Goal: Find specific page/section: Find specific page/section

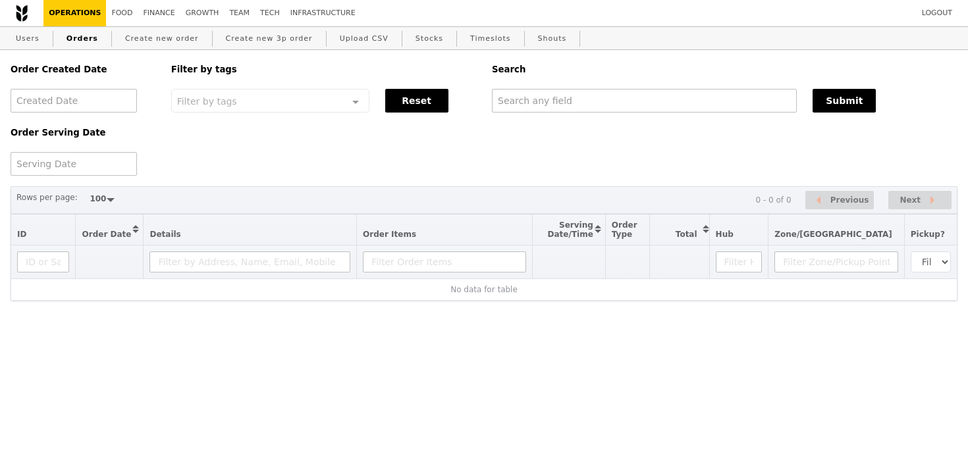
select select "100"
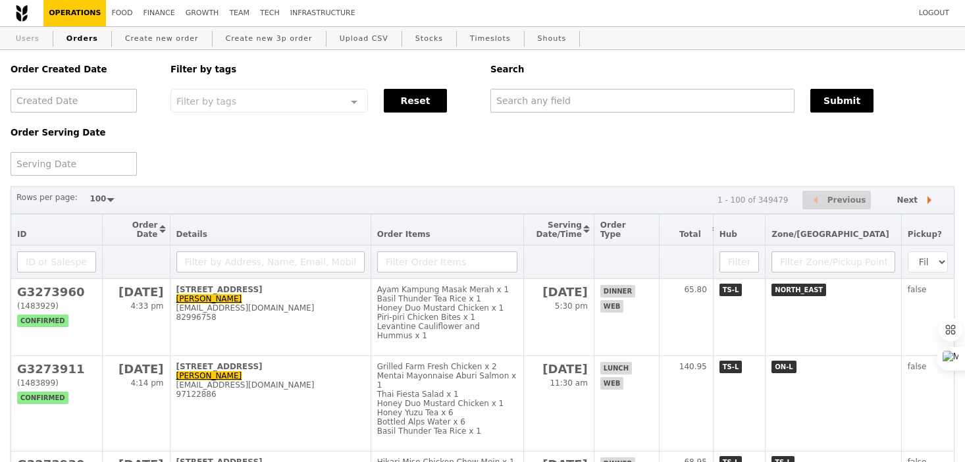
click at [15, 38] on link "Users" at bounding box center [28, 39] width 34 height 24
